Goal: Find specific page/section: Find specific page/section

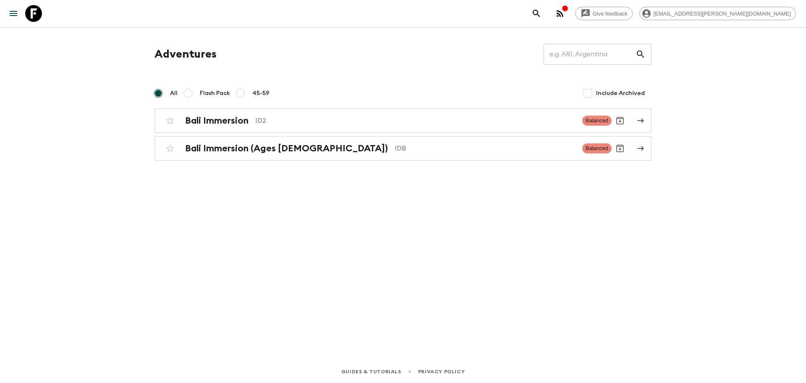
click at [568, 8] on icon "button" at bounding box center [564, 7] width 5 height 5
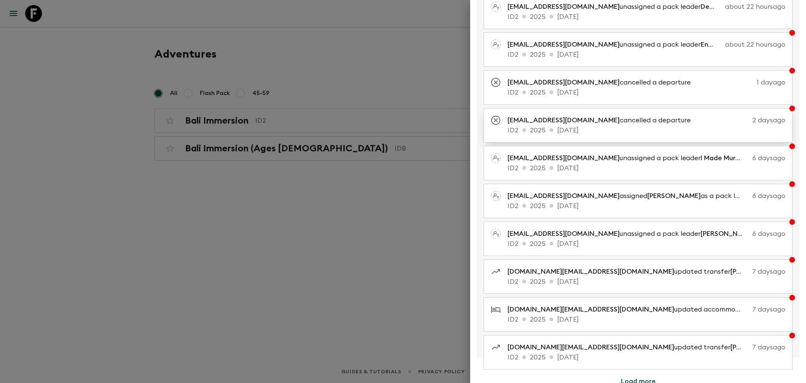
scroll to position [71, 0]
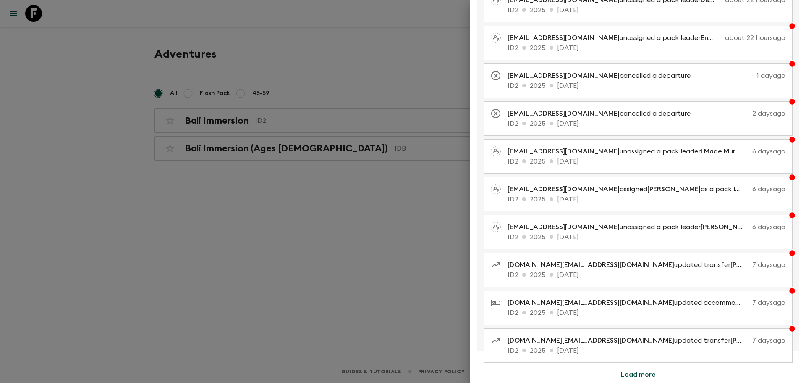
click at [644, 376] on button "Load more" at bounding box center [638, 374] width 55 height 17
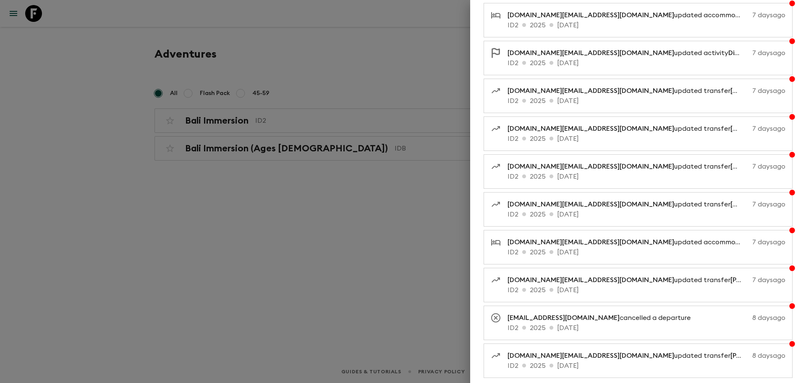
scroll to position [449, 0]
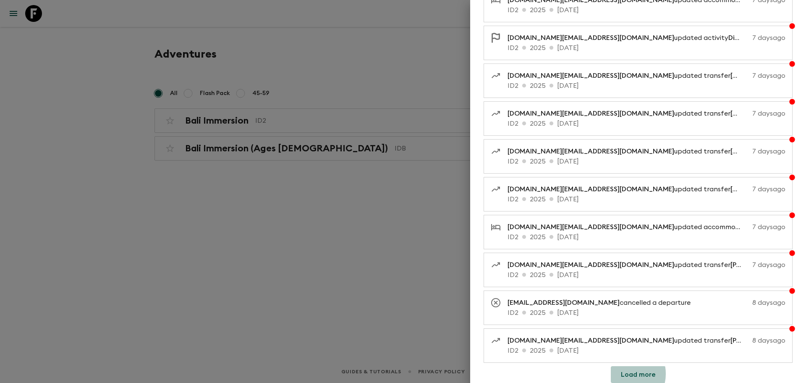
click at [621, 375] on button "Load more" at bounding box center [638, 374] width 55 height 17
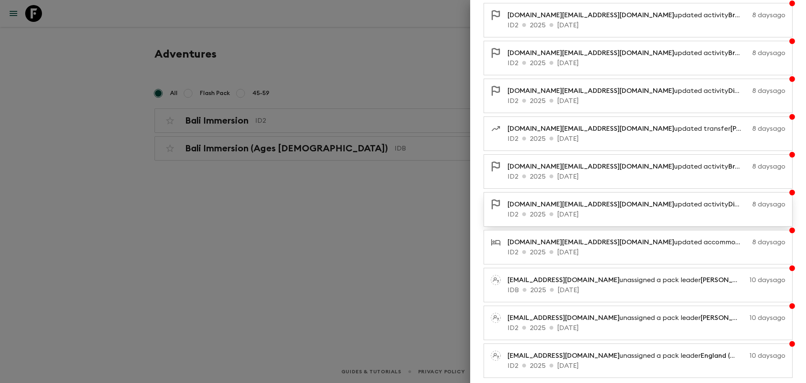
scroll to position [827, 0]
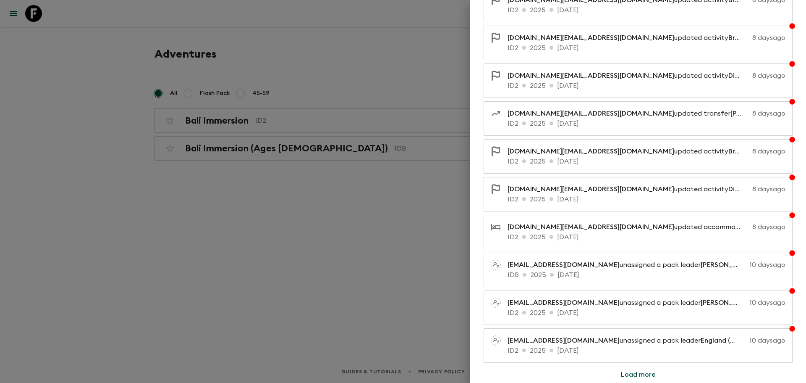
click at [627, 374] on button "Load more" at bounding box center [638, 374] width 55 height 17
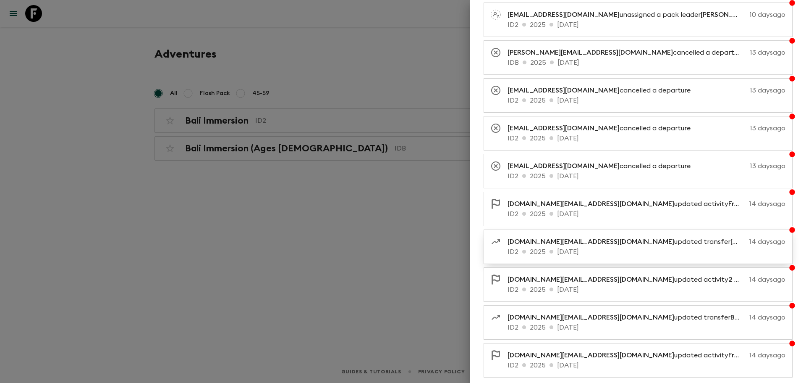
scroll to position [1205, 0]
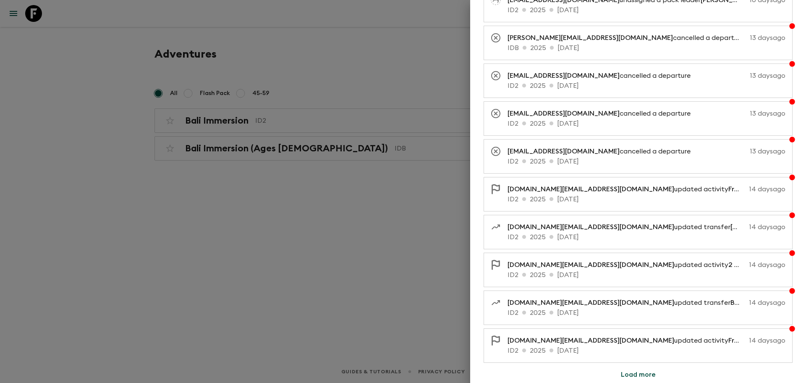
click at [624, 373] on button "Load more" at bounding box center [638, 374] width 55 height 17
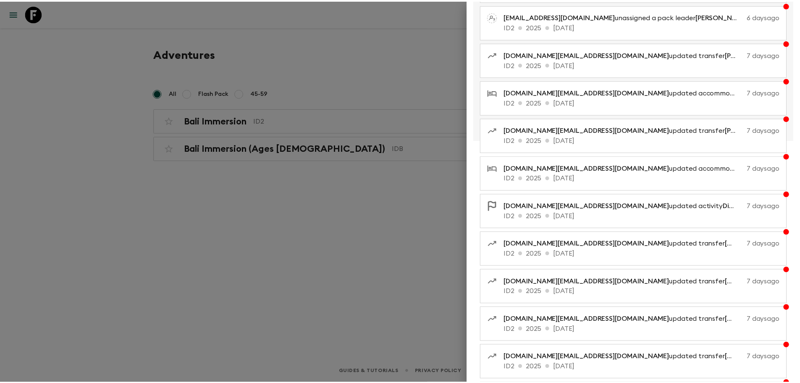
scroll to position [0, 0]
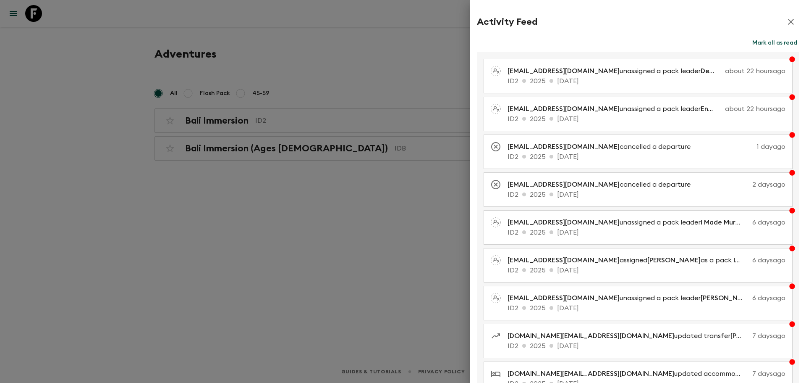
click at [418, 129] on div at bounding box center [403, 191] width 806 height 383
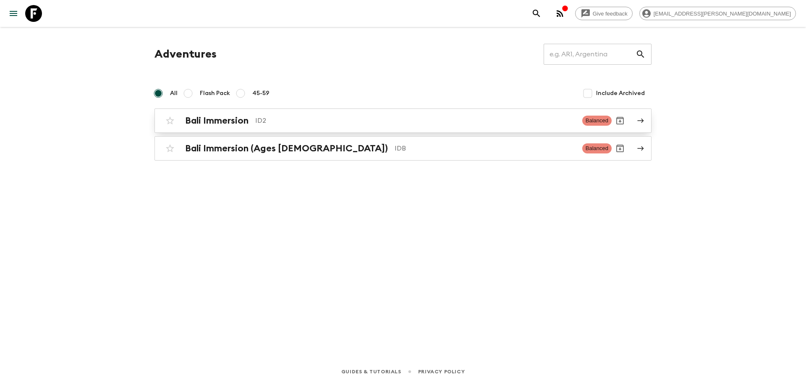
click at [272, 126] on div "Bali Immersion ID2" at bounding box center [380, 120] width 391 height 11
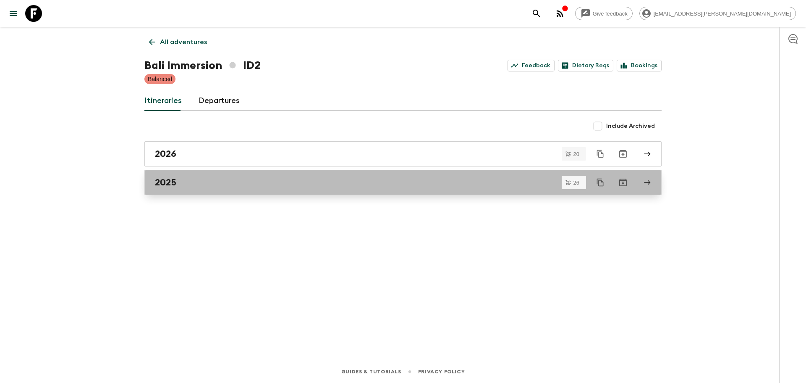
click at [235, 186] on div "2025" at bounding box center [395, 182] width 480 height 11
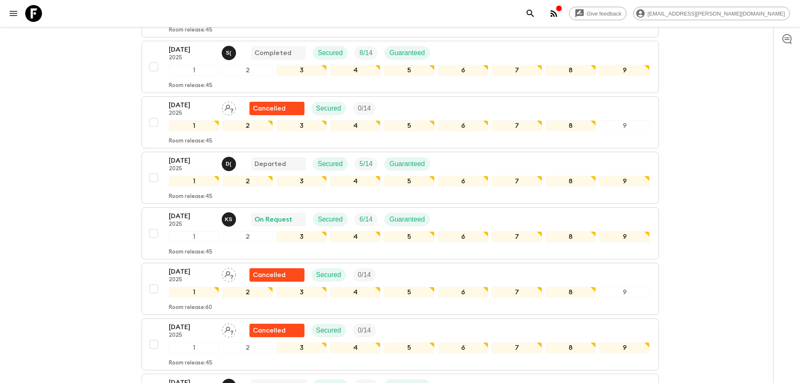
scroll to position [294, 0]
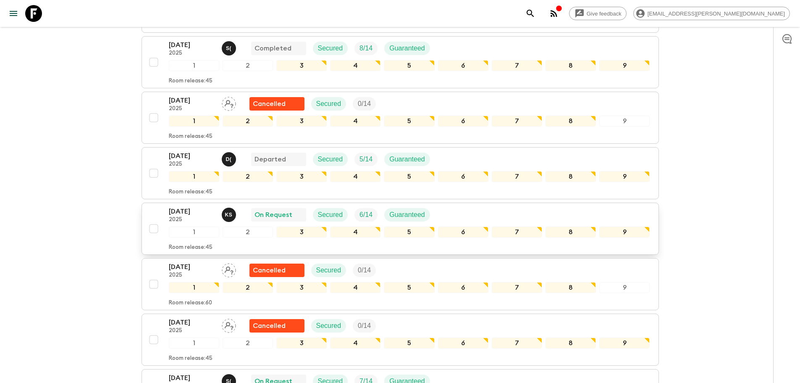
click at [494, 210] on div "[DATE] 2025 K S On Request Secured 6 / 14 Guaranteed" at bounding box center [409, 214] width 481 height 17
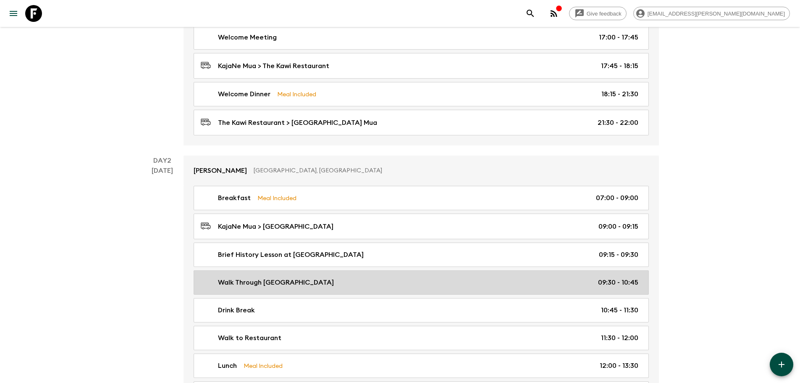
scroll to position [42, 0]
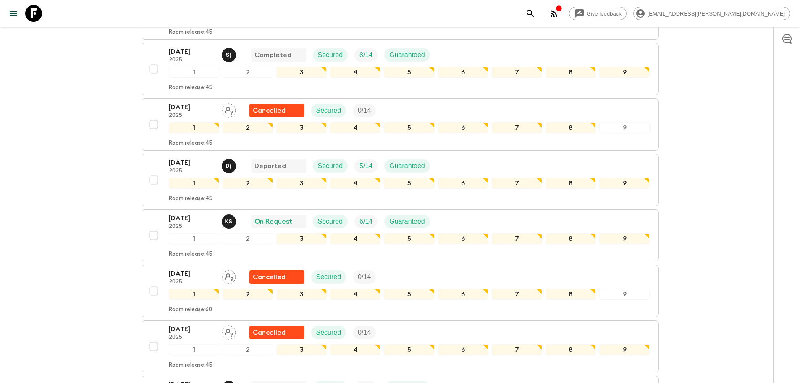
scroll to position [294, 0]
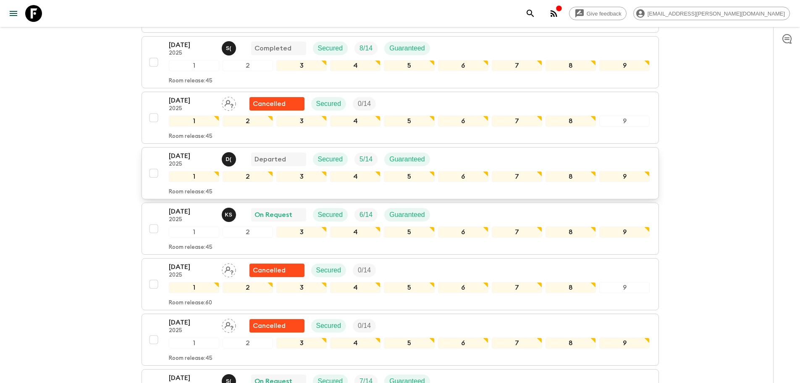
click at [474, 158] on div "[DATE] 2025 D ( Departed Secured 5 / 14 Guaranteed" at bounding box center [409, 159] width 481 height 17
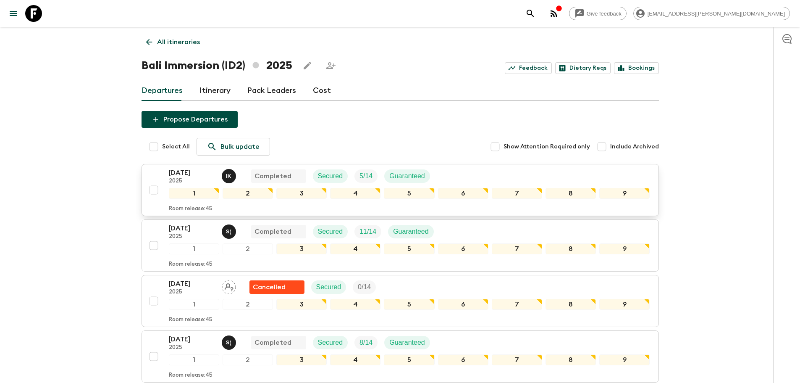
click at [601, 176] on div "[DATE] 2025 I K Completed Secured 5 / 14 Guaranteed" at bounding box center [409, 176] width 481 height 17
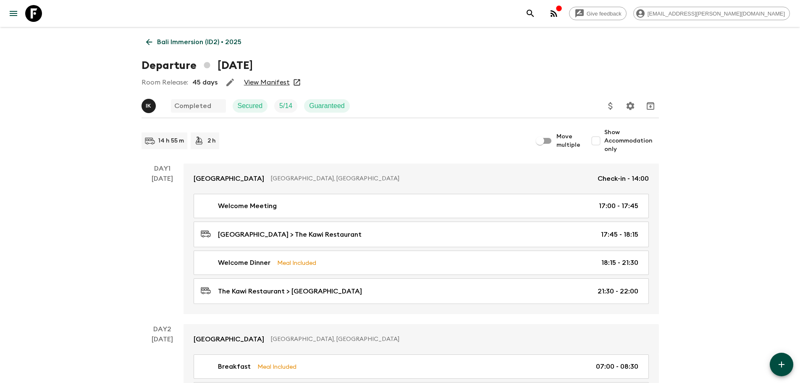
click at [269, 80] on link "View Manifest" at bounding box center [267, 82] width 46 height 8
click at [161, 38] on p "Bali Immersion (ID2) • 2025" at bounding box center [199, 42] width 84 height 10
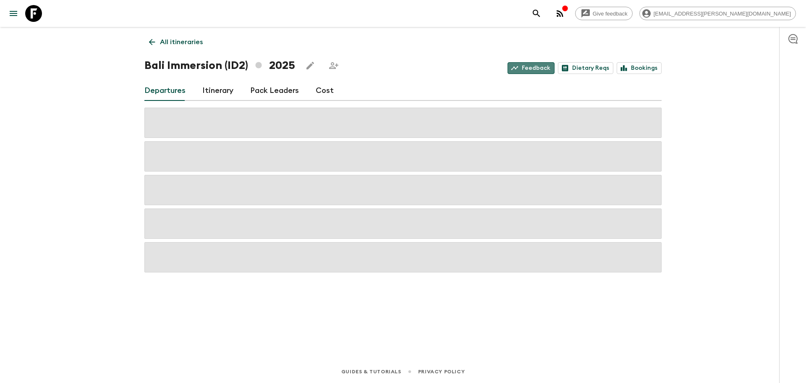
click at [539, 71] on link "Feedback" at bounding box center [531, 68] width 47 height 12
